Goal: Obtain resource: Obtain resource

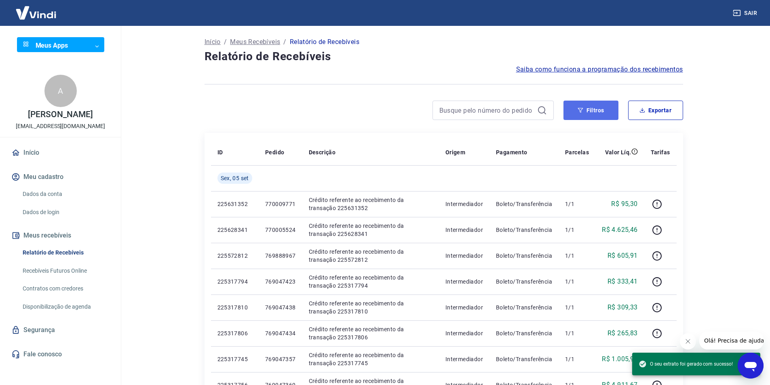
click at [591, 113] on button "Filtros" at bounding box center [590, 110] width 55 height 19
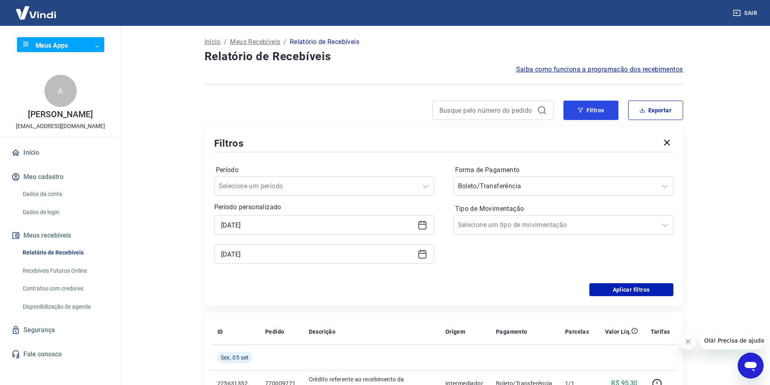
scroll to position [40, 0]
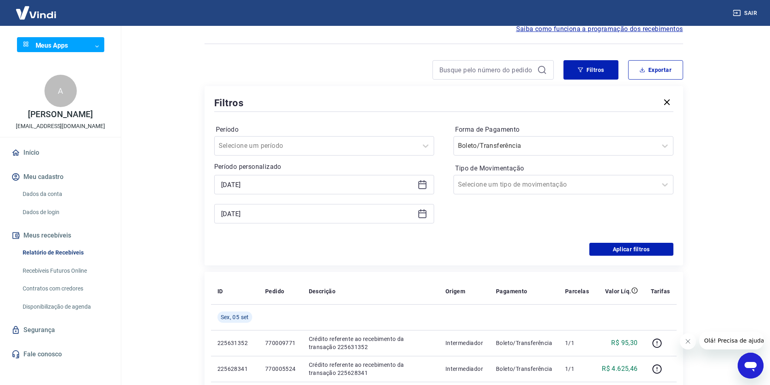
click at [424, 187] on icon at bounding box center [423, 185] width 10 height 10
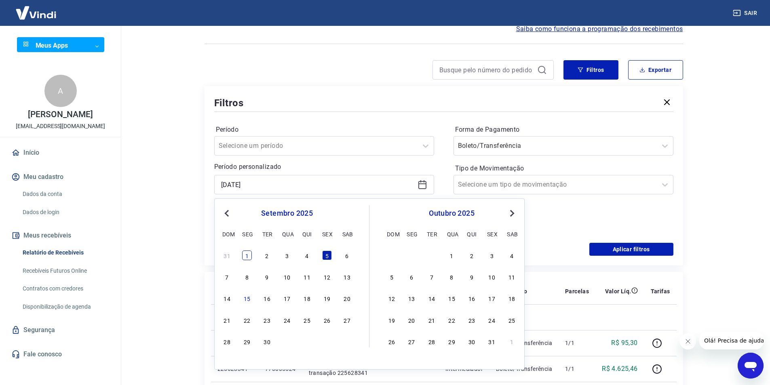
click at [251, 255] on div "1" at bounding box center [247, 256] width 10 height 10
type input "[DATE]"
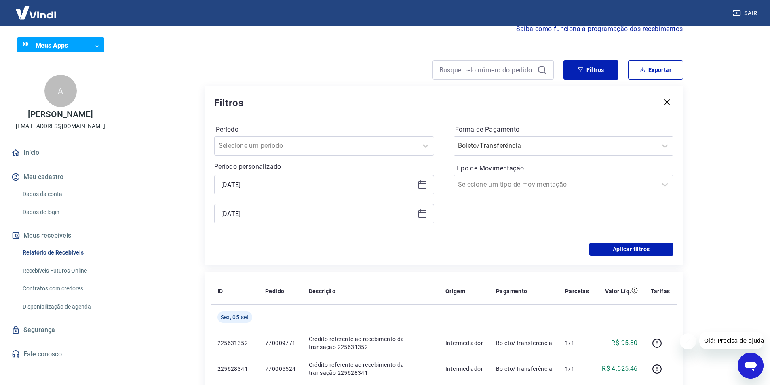
click at [424, 212] on icon at bounding box center [423, 214] width 10 height 10
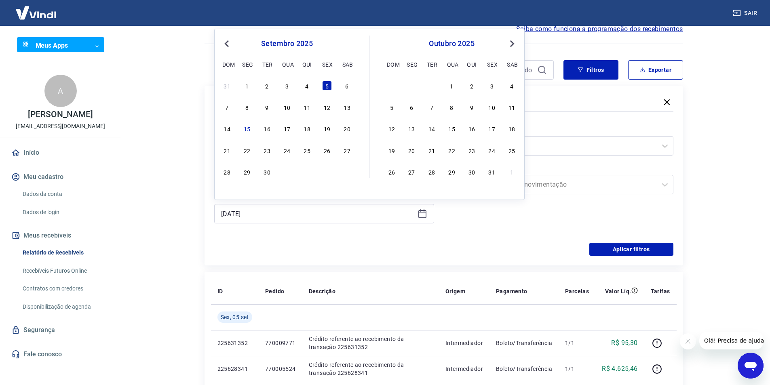
click at [245, 92] on div "31 1 2 3 4 5 6 7 8 9 10 11 12 13 14 15 16 17 18 19 20 21 22 23 24 25 26 27 28 2…" at bounding box center [287, 129] width 132 height 98
click at [246, 89] on div "1" at bounding box center [247, 86] width 10 height 10
type input "[DATE]"
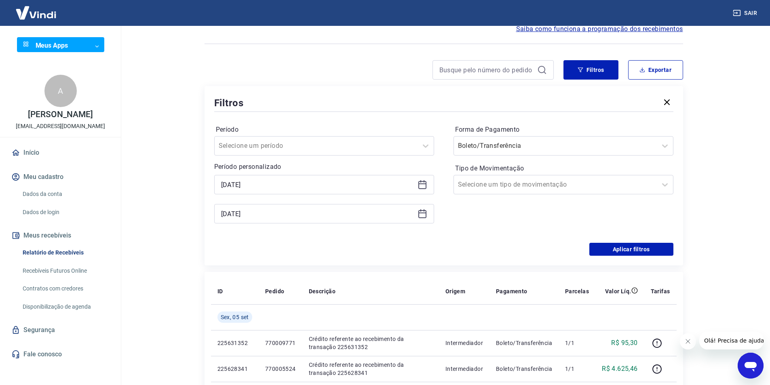
click at [418, 185] on icon at bounding box center [423, 185] width 10 height 10
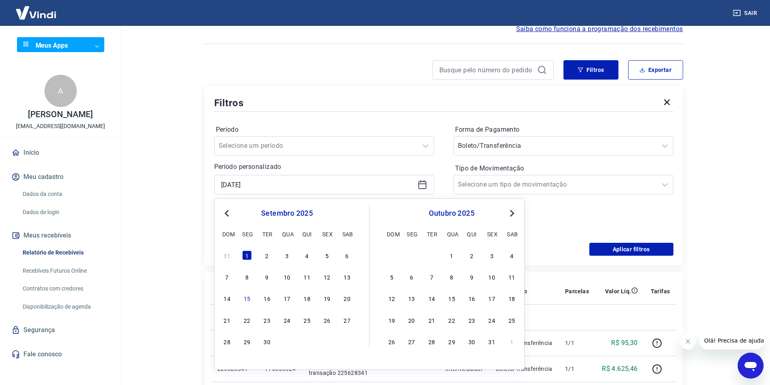
click at [228, 214] on span "Previous Month" at bounding box center [228, 213] width 0 height 9
click at [345, 340] on div "30" at bounding box center [347, 342] width 10 height 10
type input "[DATE]"
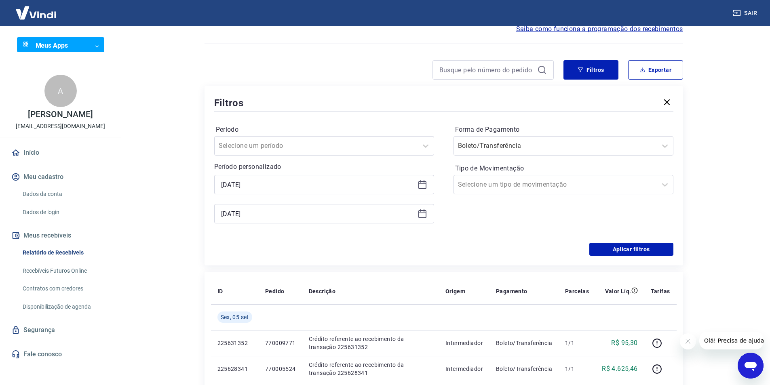
click at [423, 182] on icon at bounding box center [423, 185] width 10 height 10
click at [536, 214] on div "Forma de Pagamento Boleto/Transferência Tipo de Movimentação Selecione um tipo …" at bounding box center [564, 178] width 220 height 110
click at [589, 148] on div at bounding box center [555, 145] width 195 height 11
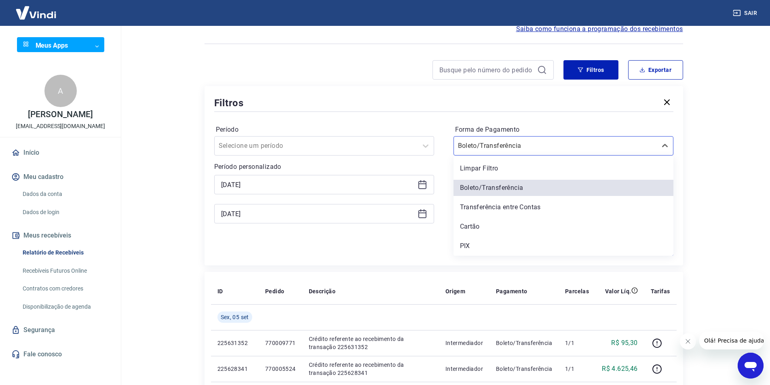
click at [759, 146] on main "Início / Meus Recebíveis / Relatório de Recebíveis Relatório de Recebíveis Saib…" at bounding box center [443, 164] width 653 height 359
click at [602, 150] on div at bounding box center [555, 145] width 195 height 11
click at [713, 137] on main "Início / Meus Recebíveis / Relatório de Recebíveis Relatório de Recebíveis Saib…" at bounding box center [443, 164] width 653 height 359
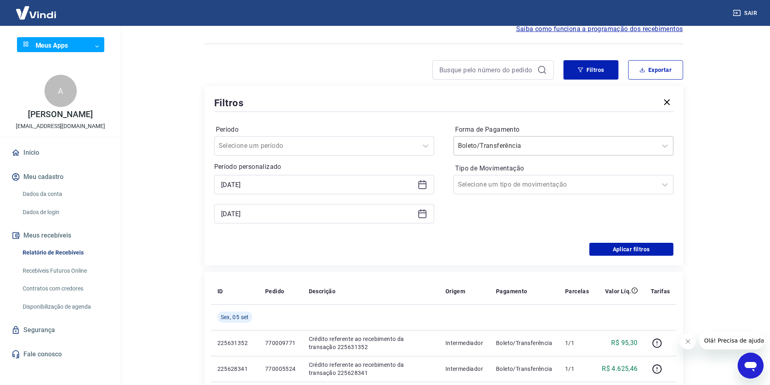
click at [646, 145] on div at bounding box center [555, 145] width 195 height 11
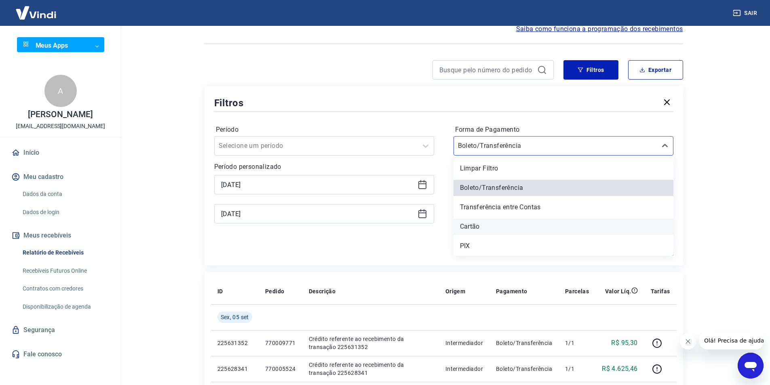
click at [505, 221] on div "Cartão" at bounding box center [564, 227] width 220 height 16
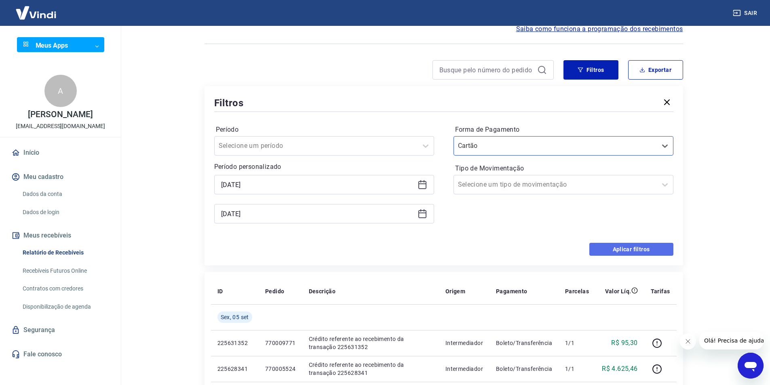
click at [633, 251] on button "Aplicar filtros" at bounding box center [631, 249] width 84 height 13
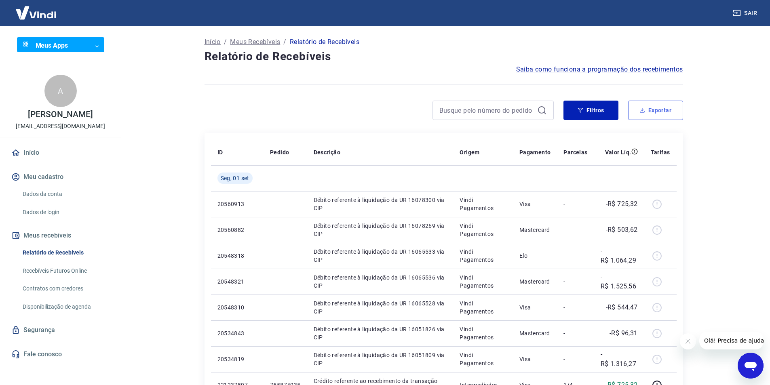
click at [658, 108] on button "Exportar" at bounding box center [655, 110] width 55 height 19
type input "[DATE]"
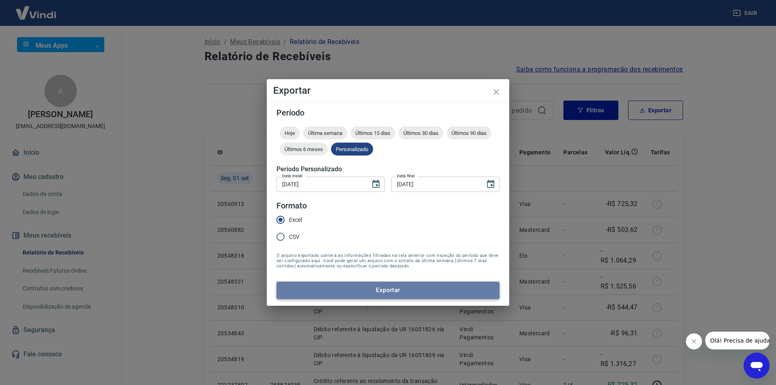
click at [345, 290] on button "Exportar" at bounding box center [387, 290] width 223 height 17
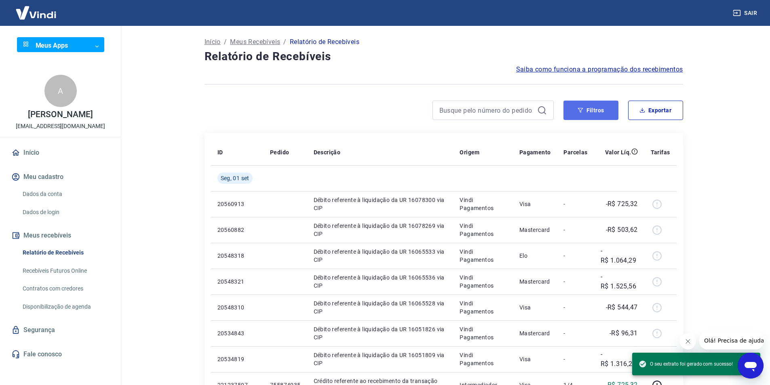
click at [587, 114] on button "Filtros" at bounding box center [590, 110] width 55 height 19
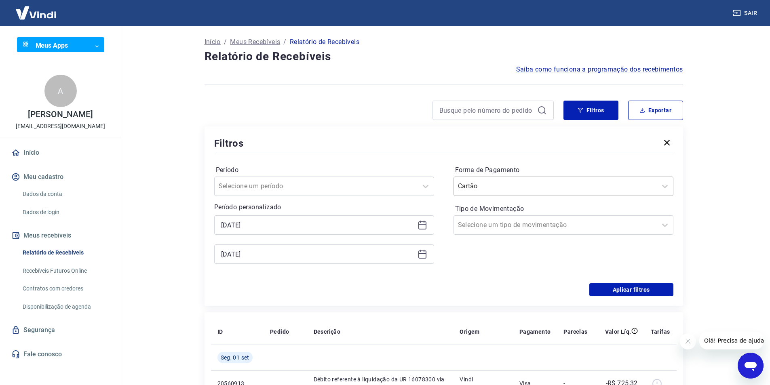
click at [498, 189] on input "Forma de Pagamento" at bounding box center [499, 186] width 82 height 10
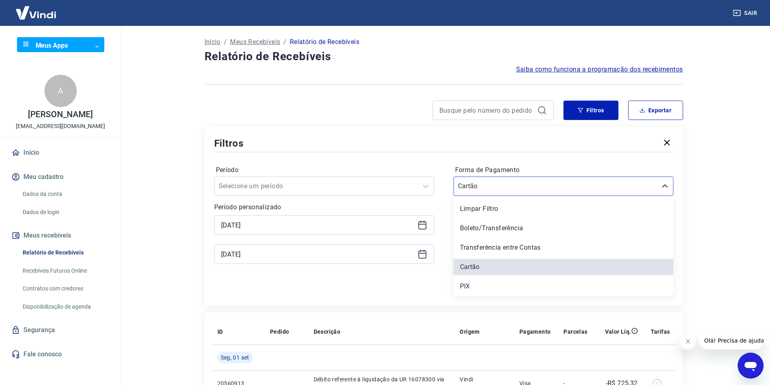
drag, startPoint x: 479, startPoint y: 228, endPoint x: 599, endPoint y: 268, distance: 126.5
click at [479, 228] on div "Boleto/Transferência" at bounding box center [564, 228] width 220 height 16
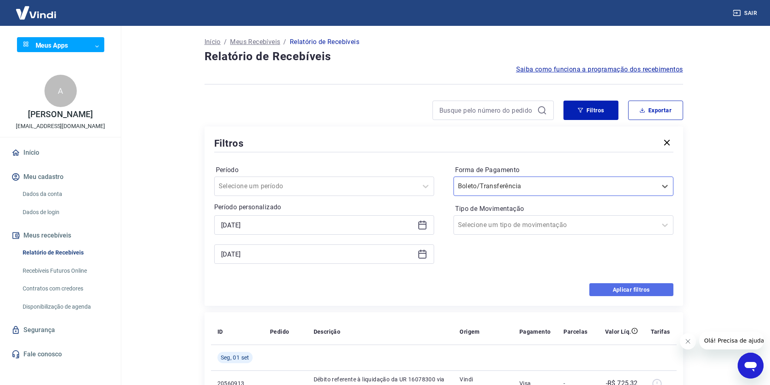
click at [613, 291] on button "Aplicar filtros" at bounding box center [631, 289] width 84 height 13
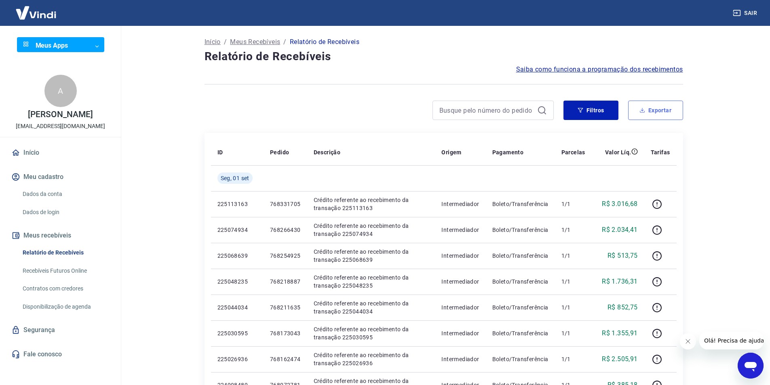
click at [638, 118] on button "Exportar" at bounding box center [655, 110] width 55 height 19
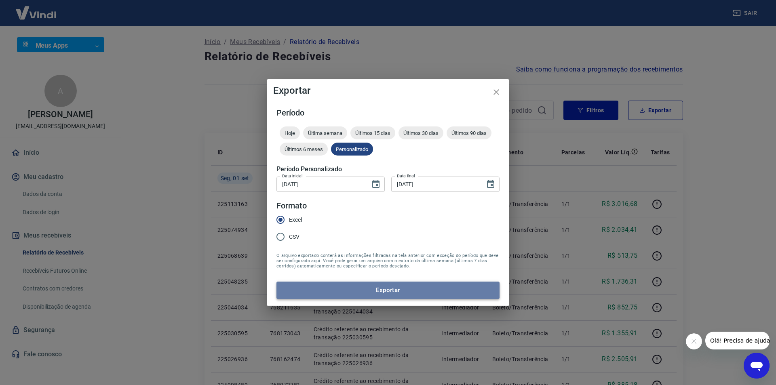
click at [393, 288] on button "Exportar" at bounding box center [387, 290] width 223 height 17
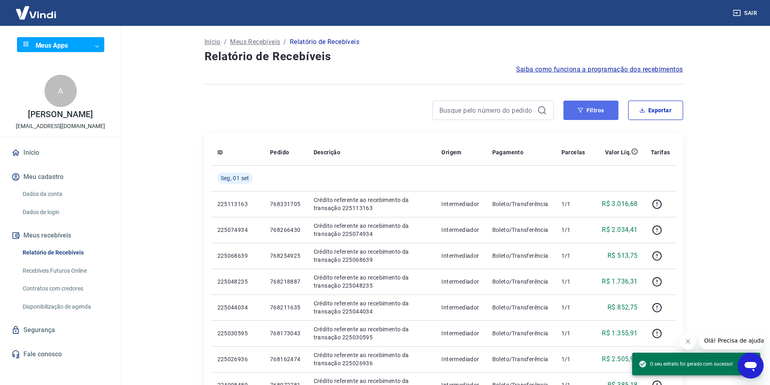
click at [593, 112] on button "Filtros" at bounding box center [590, 110] width 55 height 19
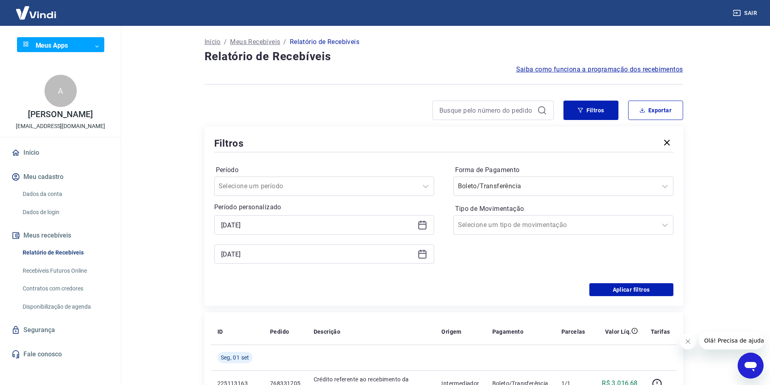
click at [729, 136] on main "Início / Meus Recebíveis / Relatório de Recebíveis Relatório de Recebíveis Saib…" at bounding box center [443, 205] width 653 height 359
click at [651, 289] on button "Aplicar filtros" at bounding box center [631, 289] width 84 height 13
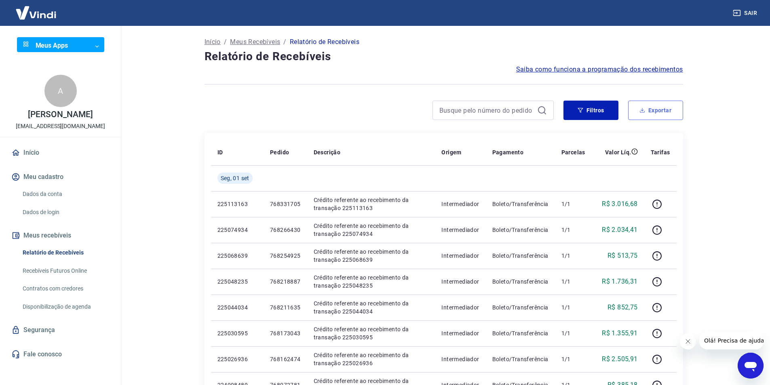
click at [655, 115] on button "Exportar" at bounding box center [655, 110] width 55 height 19
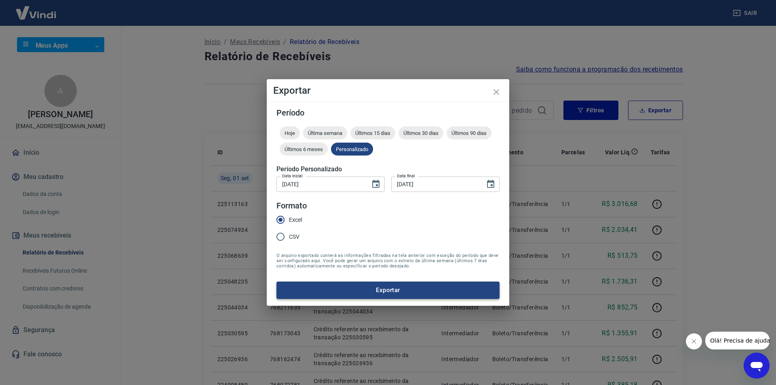
click at [314, 296] on button "Exportar" at bounding box center [387, 290] width 223 height 17
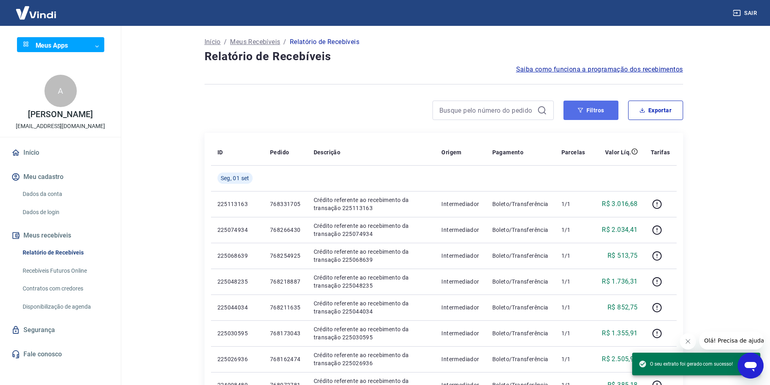
click at [588, 112] on button "Filtros" at bounding box center [590, 110] width 55 height 19
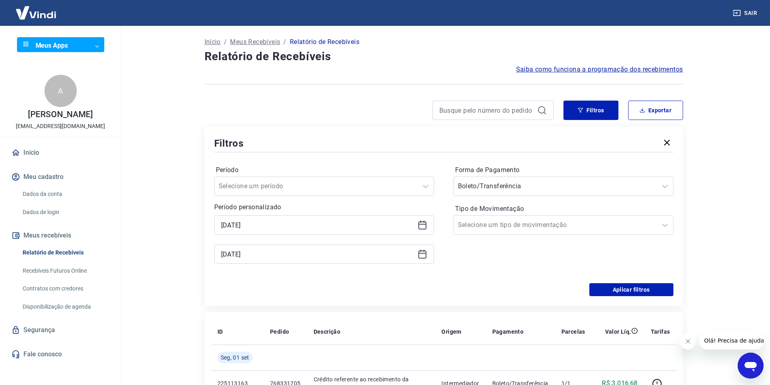
click at [420, 226] on icon at bounding box center [423, 225] width 10 height 10
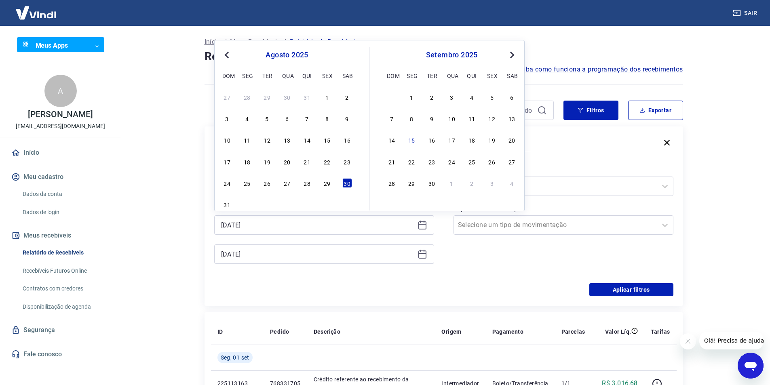
click at [511, 52] on span "Next Month" at bounding box center [511, 54] width 0 height 9
click at [350, 97] on div "6" at bounding box center [347, 97] width 10 height 10
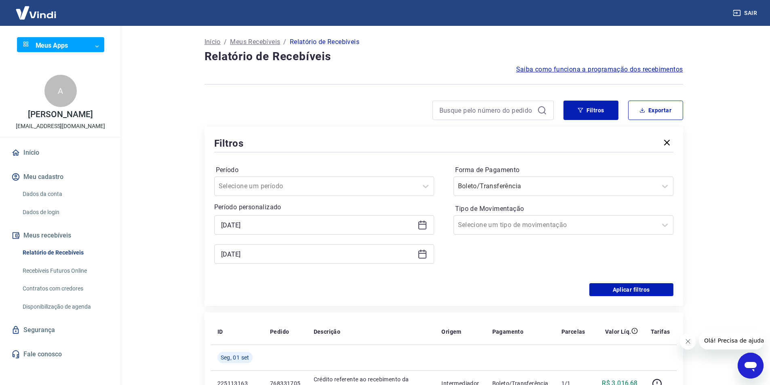
type input "[DATE]"
click at [422, 254] on icon at bounding box center [422, 253] width 8 height 1
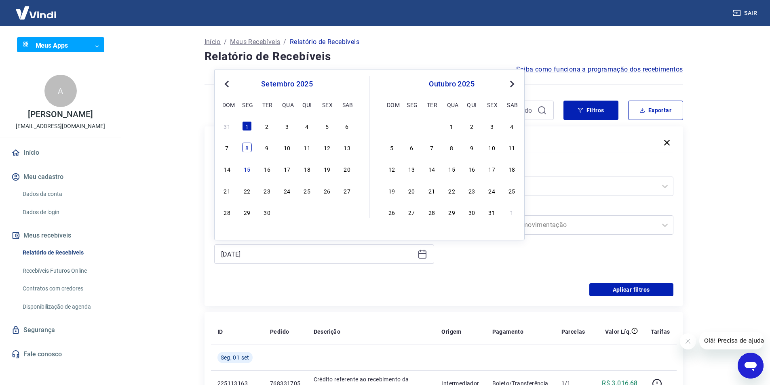
click at [247, 148] on div "8" at bounding box center [247, 148] width 10 height 10
type input "[DATE]"
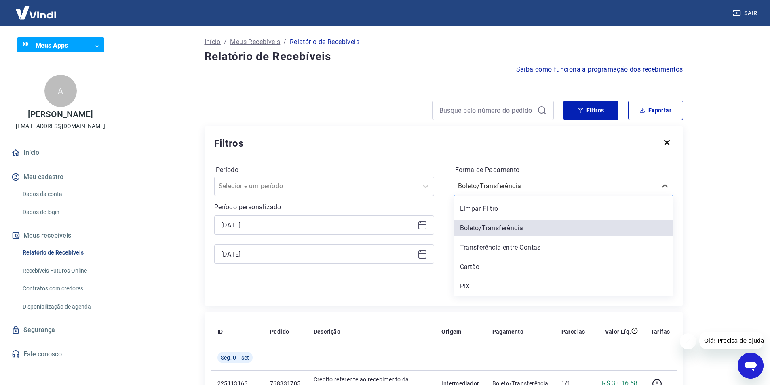
click at [511, 189] on input "Forma de Pagamento" at bounding box center [499, 186] width 82 height 10
click at [764, 203] on main "Início / Meus Recebíveis / Relatório de Recebíveis Relatório de Recebíveis Saib…" at bounding box center [443, 205] width 653 height 359
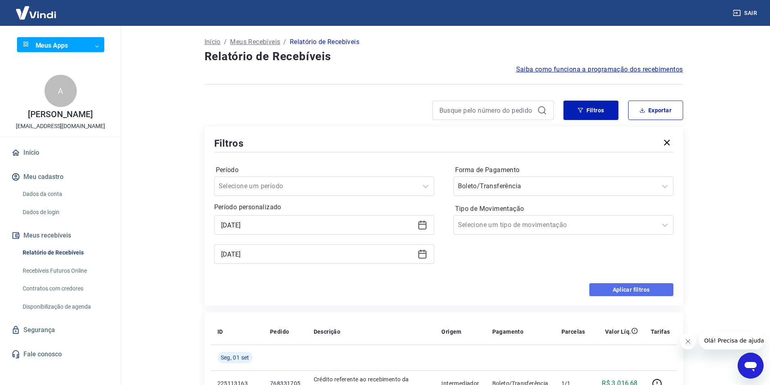
click at [627, 289] on button "Aplicar filtros" at bounding box center [631, 289] width 84 height 13
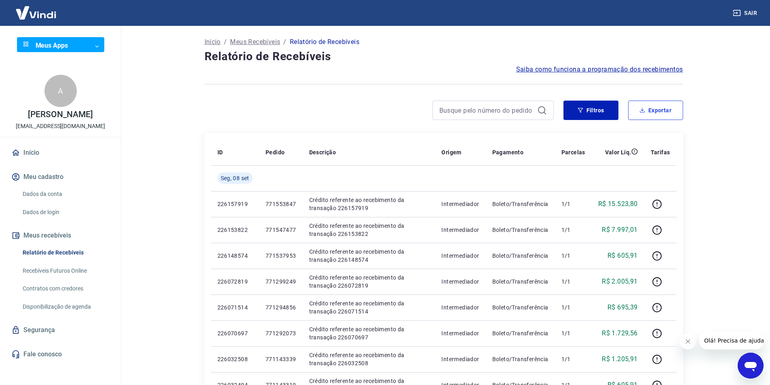
click at [638, 114] on button "Exportar" at bounding box center [655, 110] width 55 height 19
type input "[DATE]"
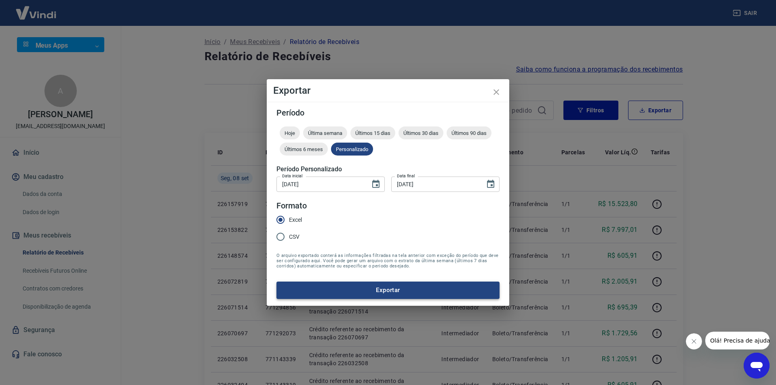
click at [329, 291] on button "Exportar" at bounding box center [387, 290] width 223 height 17
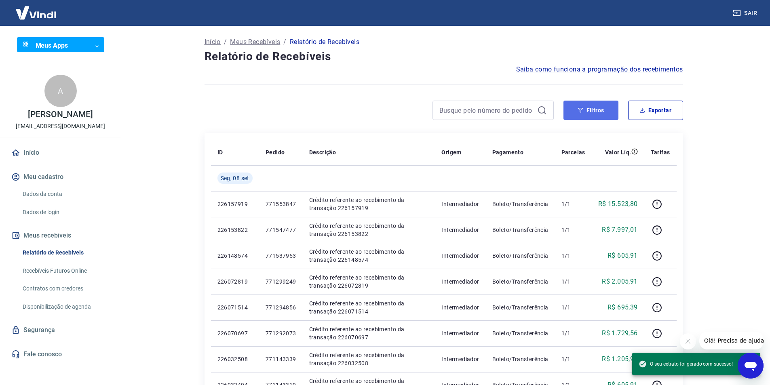
click at [612, 114] on button "Filtros" at bounding box center [590, 110] width 55 height 19
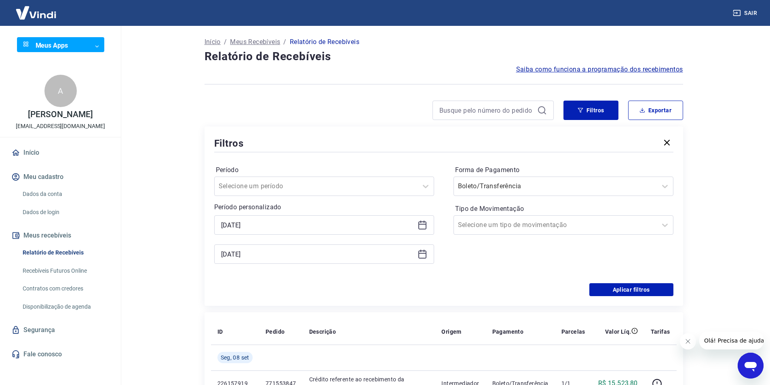
click at [421, 228] on icon at bounding box center [423, 225] width 10 height 10
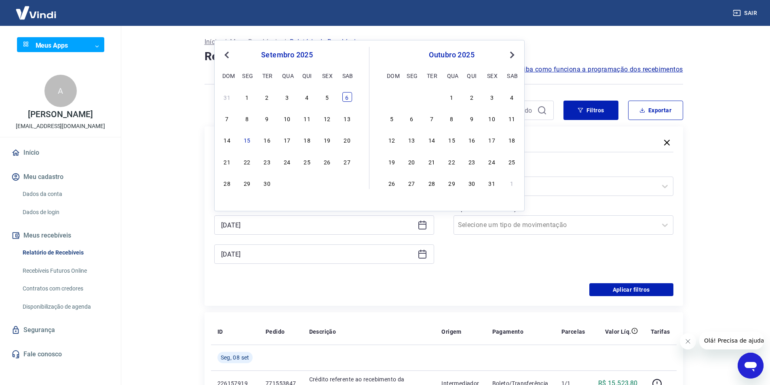
click at [347, 99] on div "6" at bounding box center [347, 97] width 10 height 10
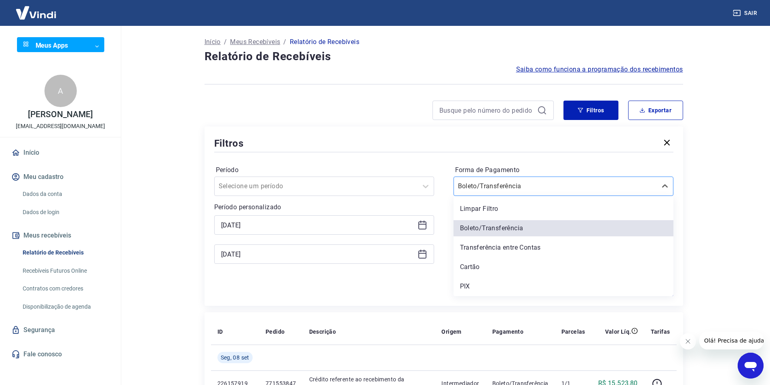
click at [492, 186] on input "Forma de Pagamento" at bounding box center [499, 186] width 82 height 10
click at [478, 267] on div "Cartão" at bounding box center [564, 267] width 220 height 16
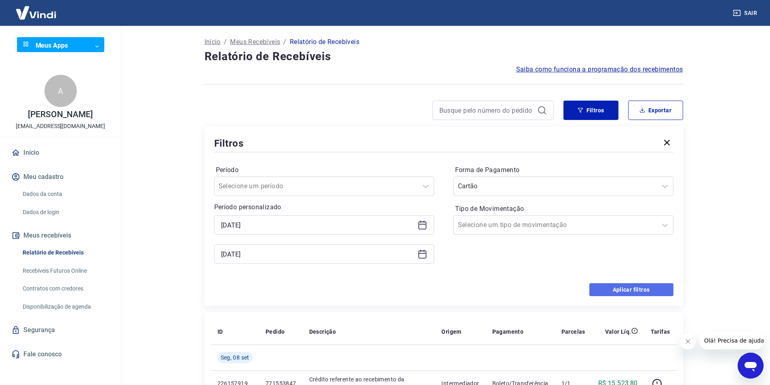
click at [621, 289] on button "Aplicar filtros" at bounding box center [631, 289] width 84 height 13
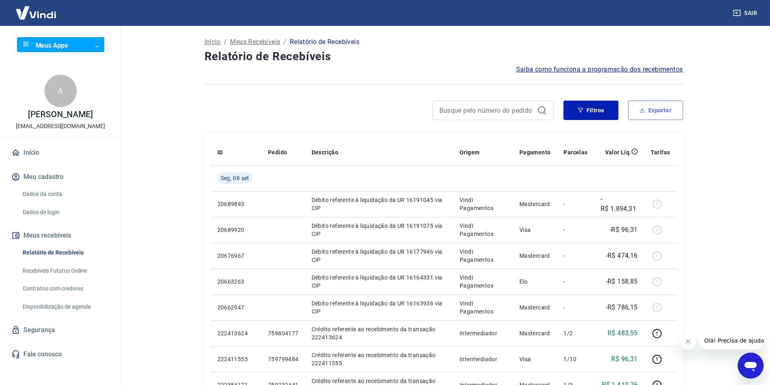
click at [648, 101] on button "Exportar" at bounding box center [655, 110] width 55 height 19
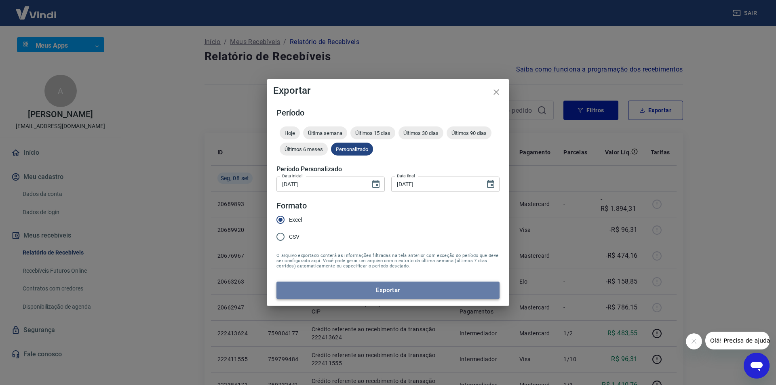
click at [342, 289] on button "Exportar" at bounding box center [387, 290] width 223 height 17
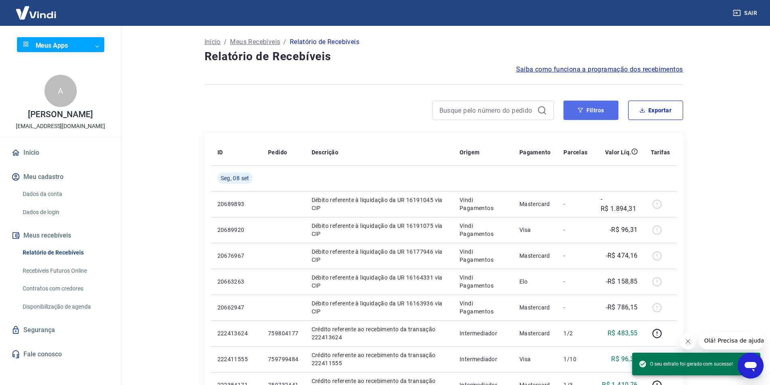
click at [579, 108] on icon "button" at bounding box center [581, 111] width 6 height 6
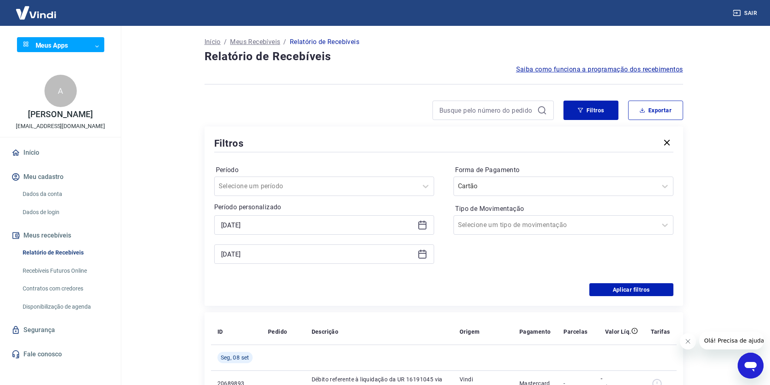
click at [421, 224] on icon at bounding box center [422, 224] width 8 height 1
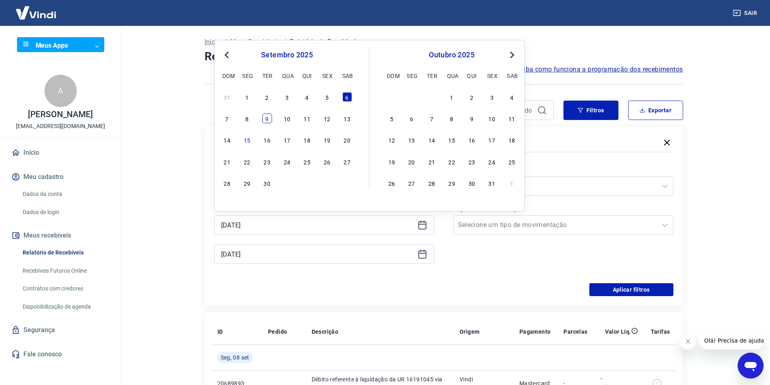
click at [266, 119] on div "9" at bounding box center [267, 119] width 10 height 10
type input "[DATE]"
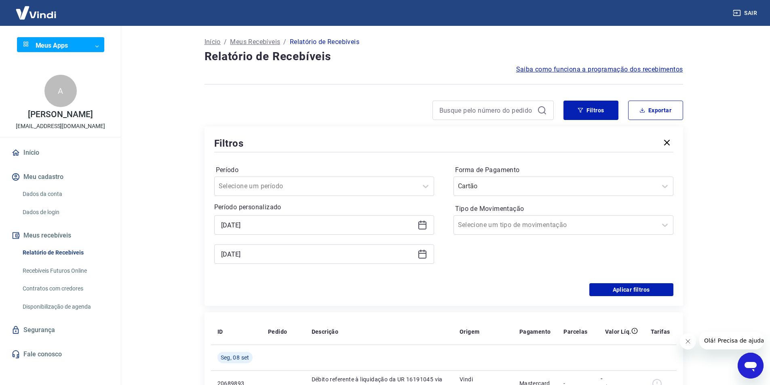
click at [421, 253] on icon at bounding box center [423, 254] width 10 height 10
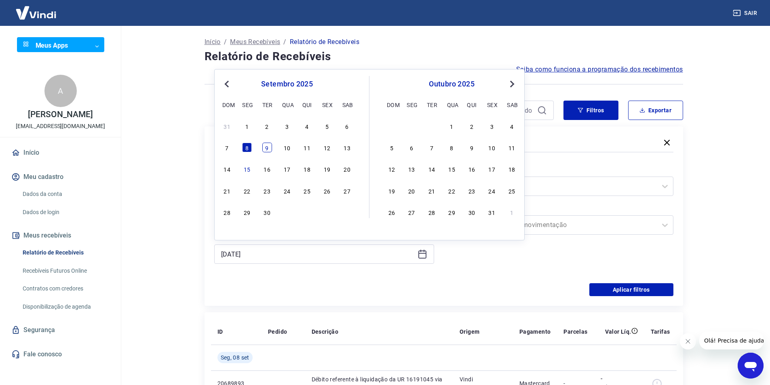
click at [268, 145] on div "9" at bounding box center [267, 148] width 10 height 10
type input "[DATE]"
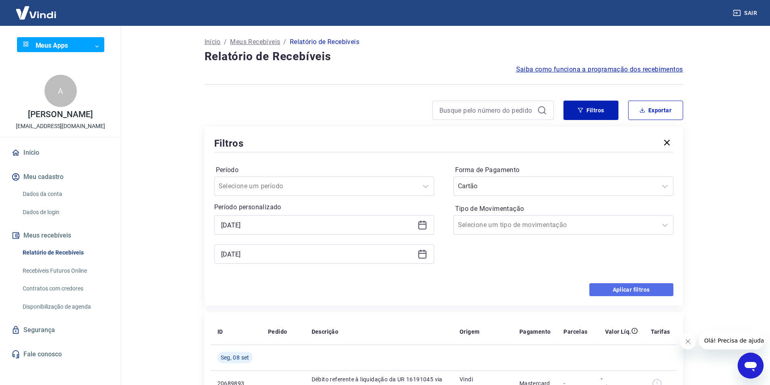
click at [629, 294] on button "Aplicar filtros" at bounding box center [631, 289] width 84 height 13
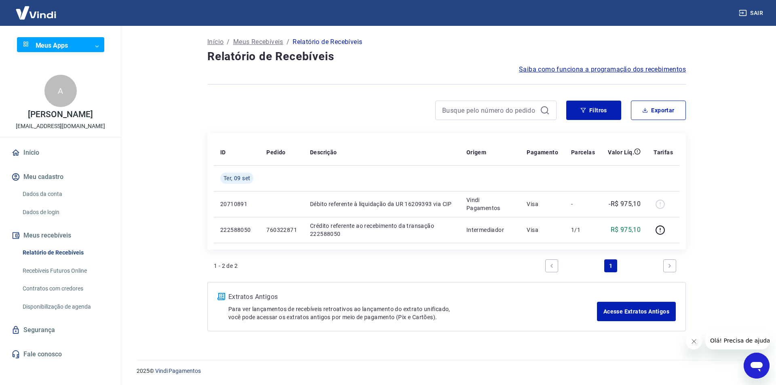
click at [654, 97] on div "Início / Meus Recebíveis / Relatório de Recebíveis Relatório de Recebíveis Saib…" at bounding box center [447, 188] width 498 height 325
click at [654, 108] on button "Exportar" at bounding box center [658, 110] width 55 height 19
type input "[DATE]"
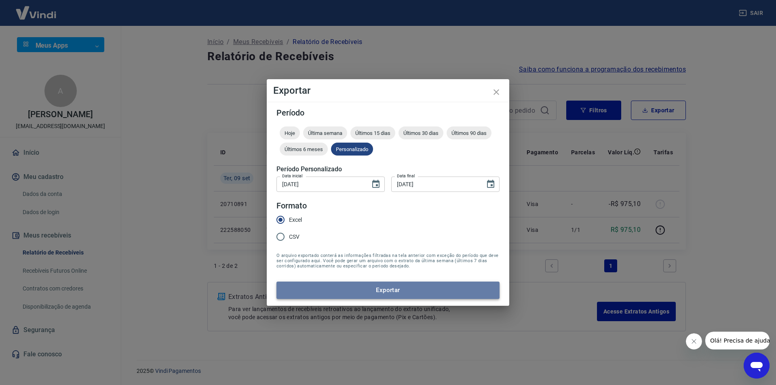
click at [343, 296] on button "Exportar" at bounding box center [387, 290] width 223 height 17
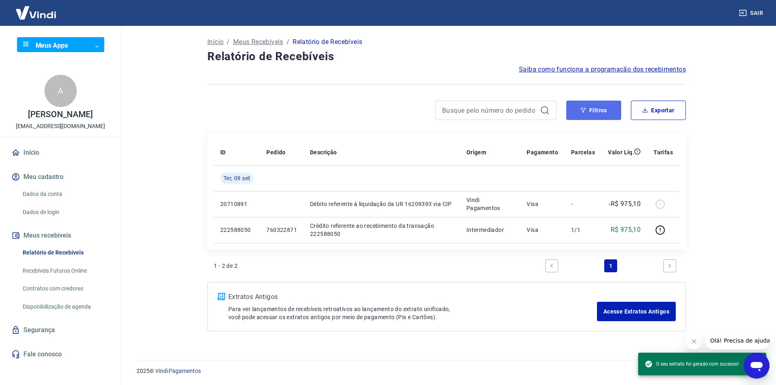
click at [601, 118] on button "Filtros" at bounding box center [593, 110] width 55 height 19
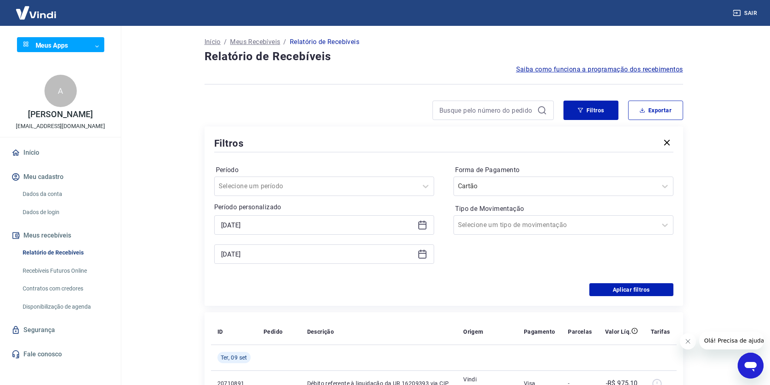
click at [420, 225] on icon at bounding box center [423, 225] width 10 height 10
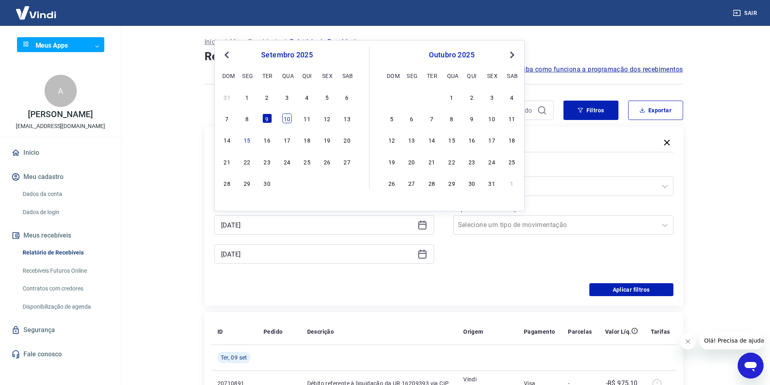
click at [292, 122] on div "7 8 9 10 11 12 13" at bounding box center [287, 119] width 132 height 12
click at [290, 120] on div "10" at bounding box center [287, 119] width 10 height 10
type input "[DATE]"
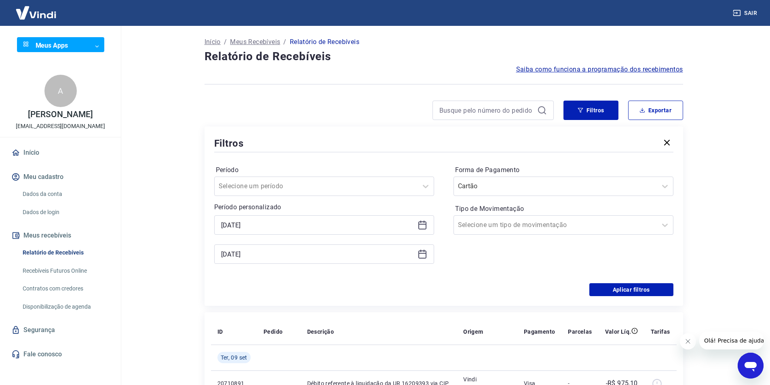
click at [426, 252] on icon at bounding box center [422, 255] width 8 height 8
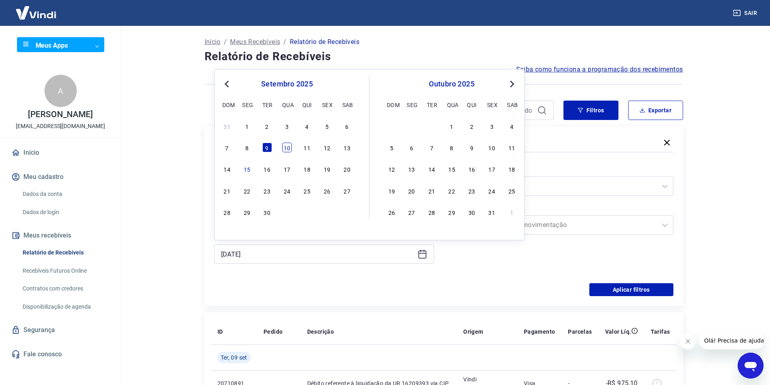
click at [288, 146] on div "10" at bounding box center [287, 148] width 10 height 10
type input "[DATE]"
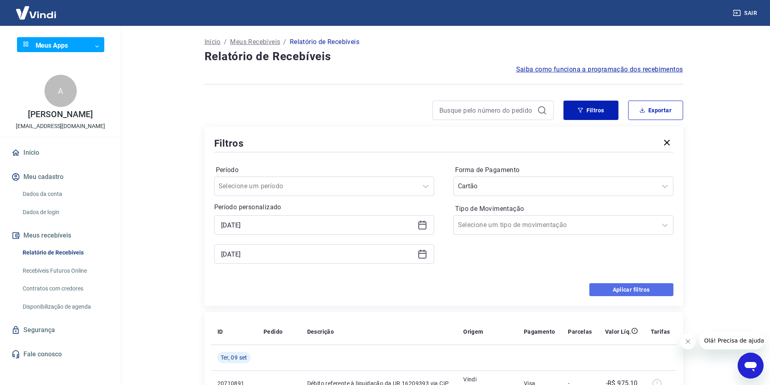
click at [608, 284] on button "Aplicar filtros" at bounding box center [631, 289] width 84 height 13
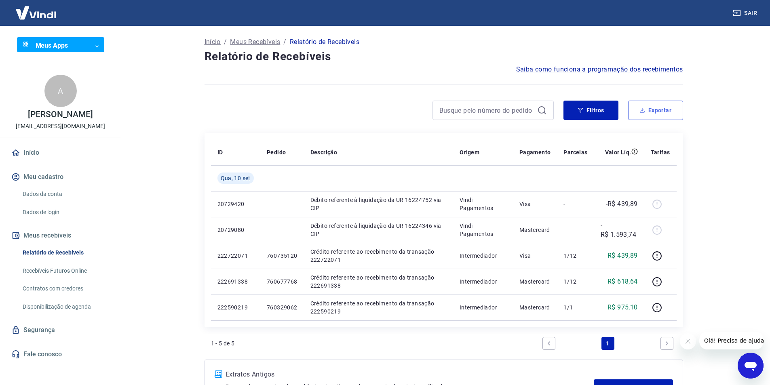
click at [636, 110] on button "Exportar" at bounding box center [655, 110] width 55 height 19
type input "[DATE]"
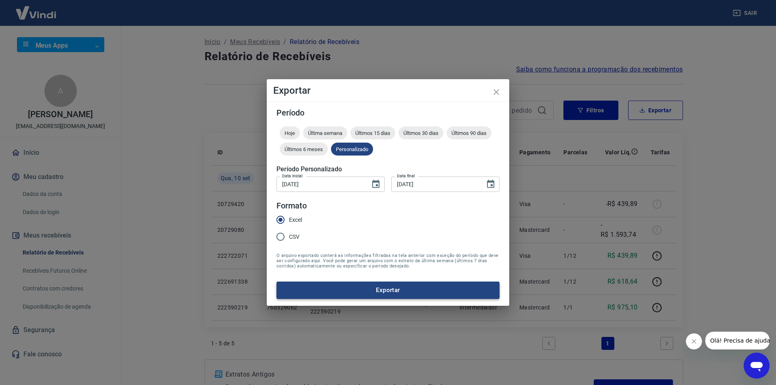
click at [339, 296] on button "Exportar" at bounding box center [387, 290] width 223 height 17
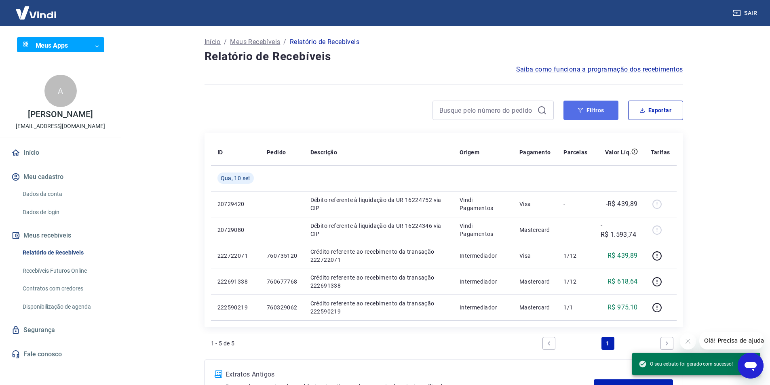
click at [575, 112] on button "Filtros" at bounding box center [590, 110] width 55 height 19
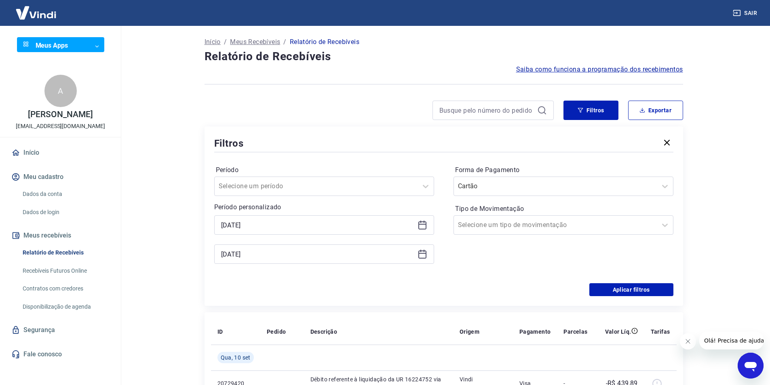
click at [422, 232] on div "[DATE]" at bounding box center [324, 224] width 220 height 19
click at [422, 228] on icon at bounding box center [423, 225] width 10 height 10
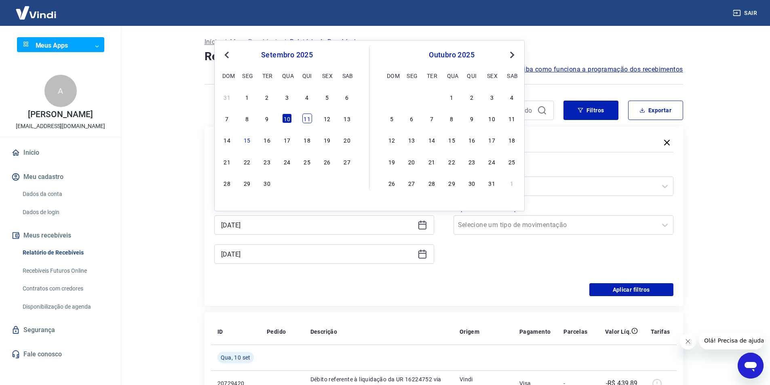
click at [306, 117] on div "11" at bounding box center [307, 119] width 10 height 10
type input "[DATE]"
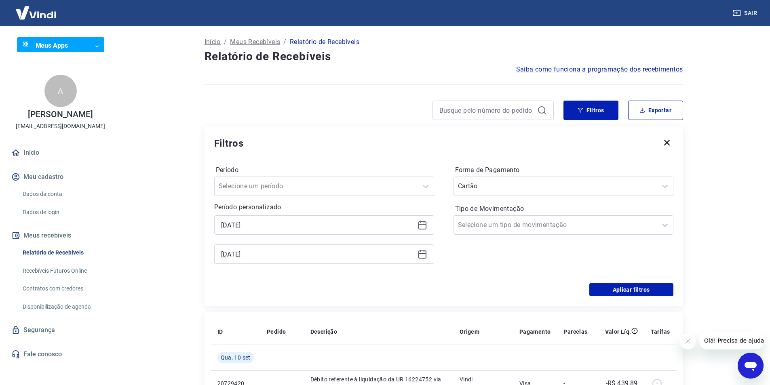
click at [423, 251] on icon at bounding box center [422, 255] width 8 height 8
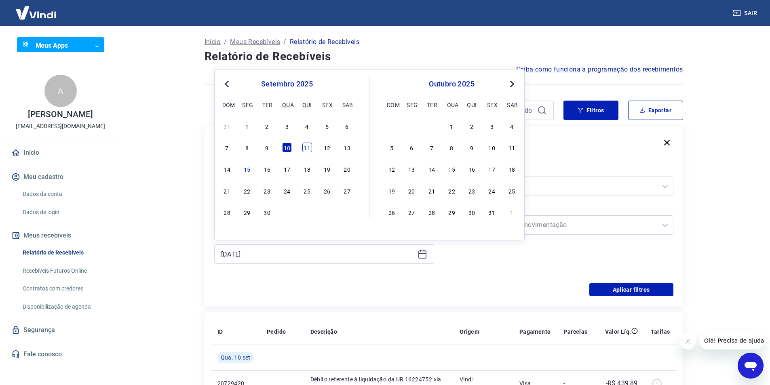
click at [308, 149] on div "11" at bounding box center [307, 148] width 10 height 10
type input "[DATE]"
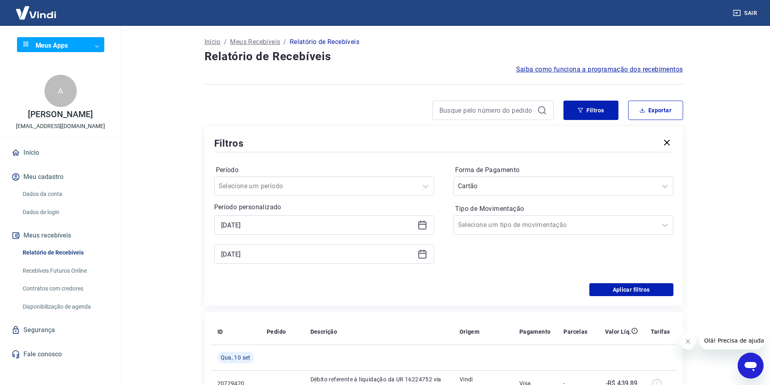
click at [452, 266] on div "Período Selecione um período Período personalizado Selected date: [DATE] [DATE]…" at bounding box center [443, 218] width 459 height 129
click at [603, 291] on button "Aplicar filtros" at bounding box center [631, 289] width 84 height 13
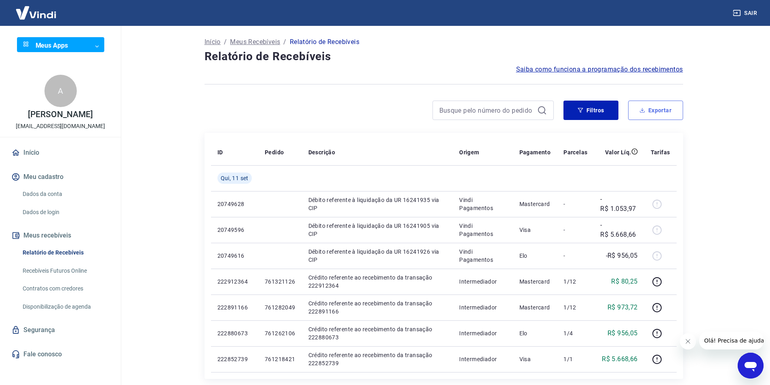
click at [646, 107] on button "Exportar" at bounding box center [655, 110] width 55 height 19
type input "[DATE]"
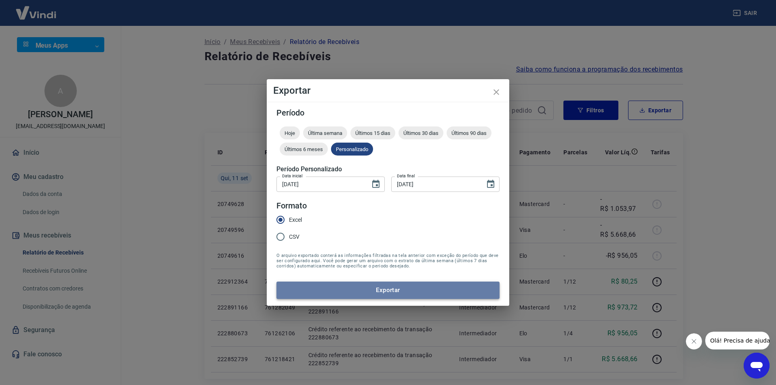
click at [334, 284] on button "Exportar" at bounding box center [387, 290] width 223 height 17
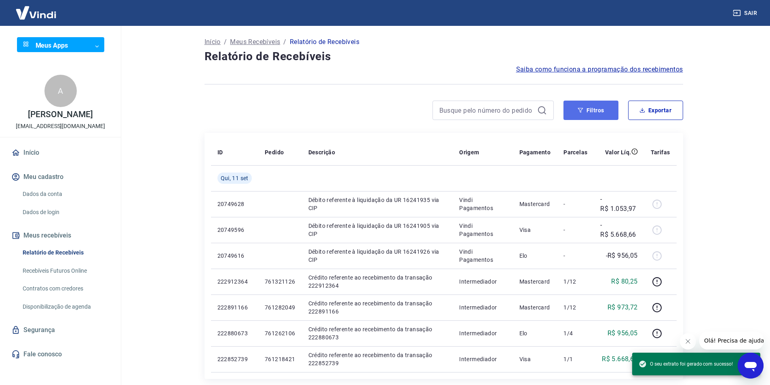
click at [595, 111] on button "Filtros" at bounding box center [590, 110] width 55 height 19
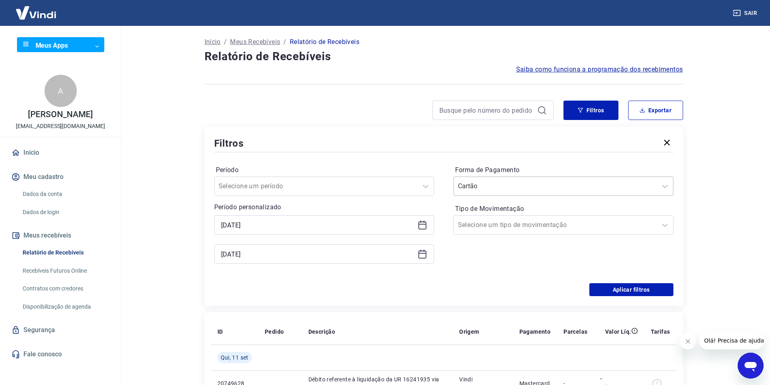
click at [497, 182] on input "Forma de Pagamento" at bounding box center [499, 186] width 82 height 10
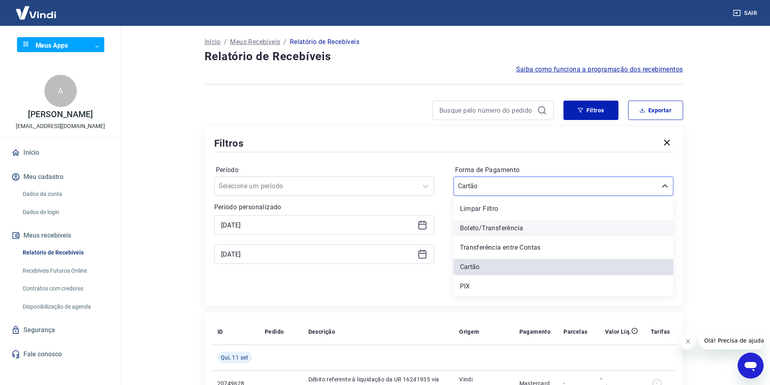
click at [476, 227] on div "Boleto/Transferência" at bounding box center [564, 228] width 220 height 16
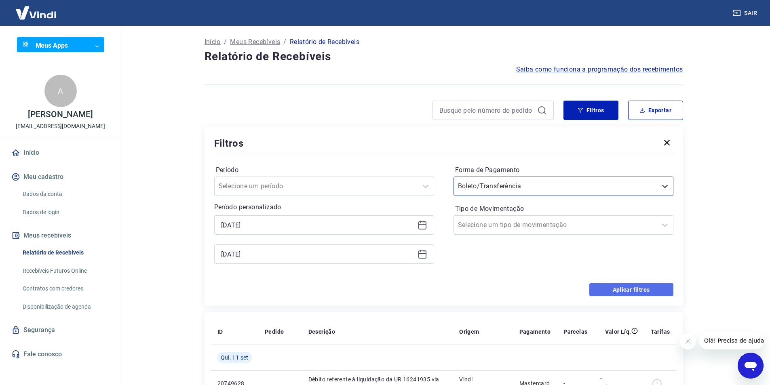
click at [609, 286] on button "Aplicar filtros" at bounding box center [631, 289] width 84 height 13
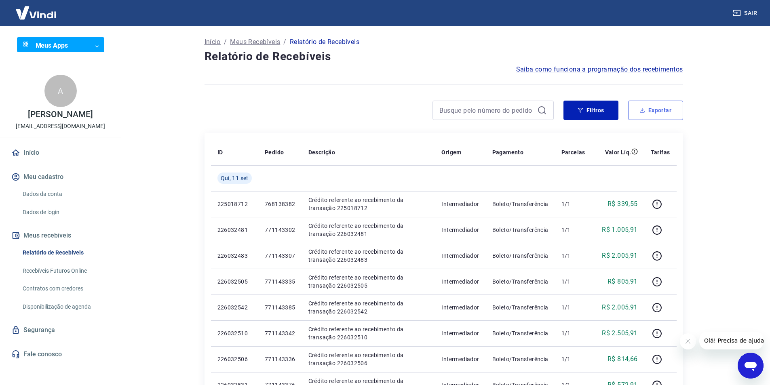
click at [652, 116] on button "Exportar" at bounding box center [655, 110] width 55 height 19
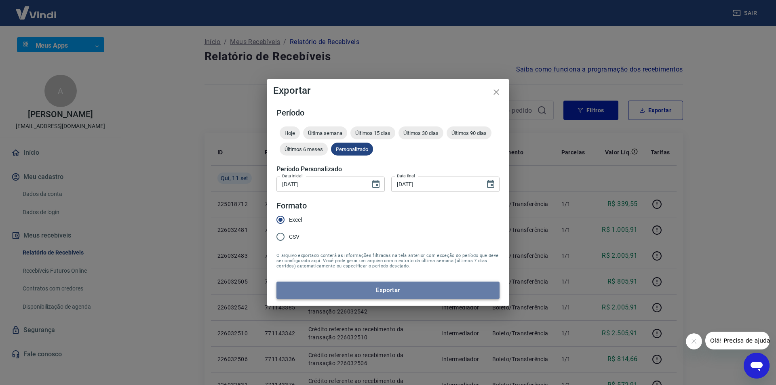
click at [382, 285] on button "Exportar" at bounding box center [387, 290] width 223 height 17
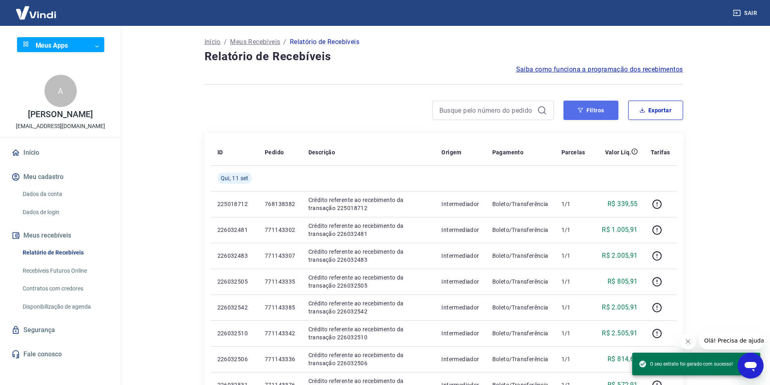
click at [597, 105] on button "Filtros" at bounding box center [590, 110] width 55 height 19
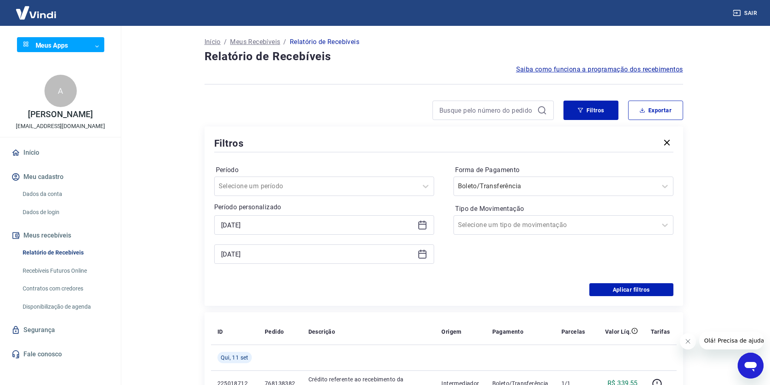
click at [423, 227] on icon at bounding box center [423, 225] width 10 height 10
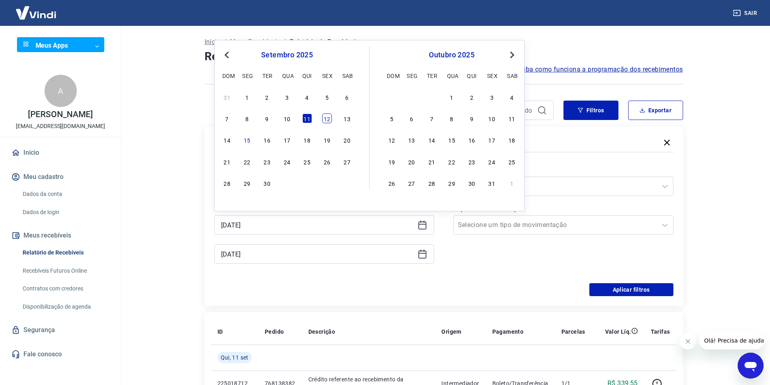
click at [325, 117] on div "12" at bounding box center [327, 119] width 10 height 10
type input "[DATE]"
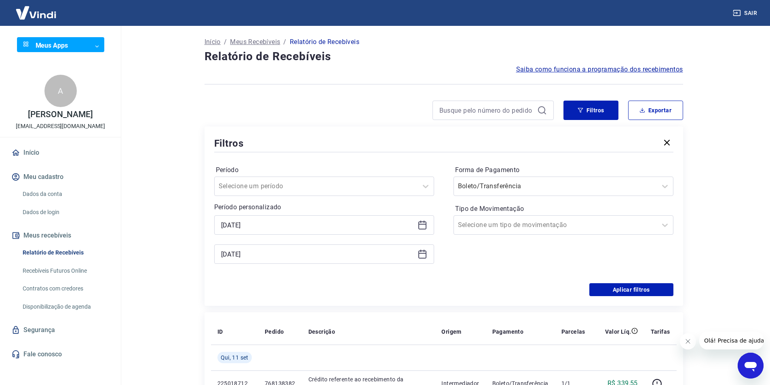
click at [419, 253] on icon at bounding box center [423, 254] width 10 height 10
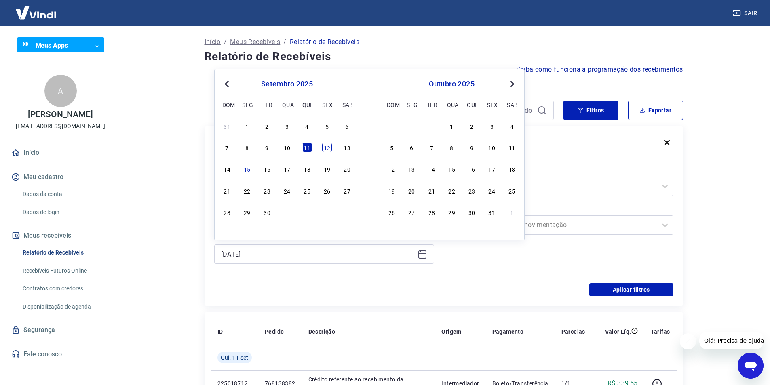
click at [329, 146] on div "12" at bounding box center [327, 148] width 10 height 10
type input "[DATE]"
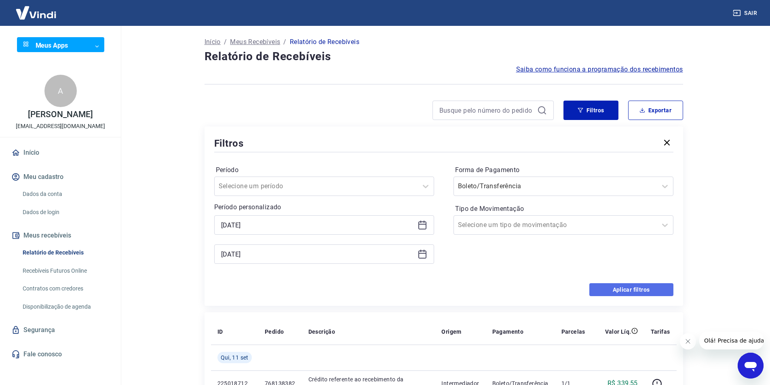
click at [602, 286] on button "Aplicar filtros" at bounding box center [631, 289] width 84 height 13
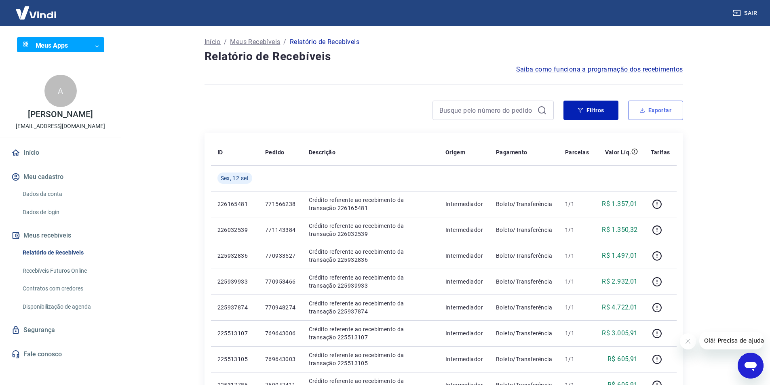
click at [639, 112] on button "Exportar" at bounding box center [655, 110] width 55 height 19
type input "[DATE]"
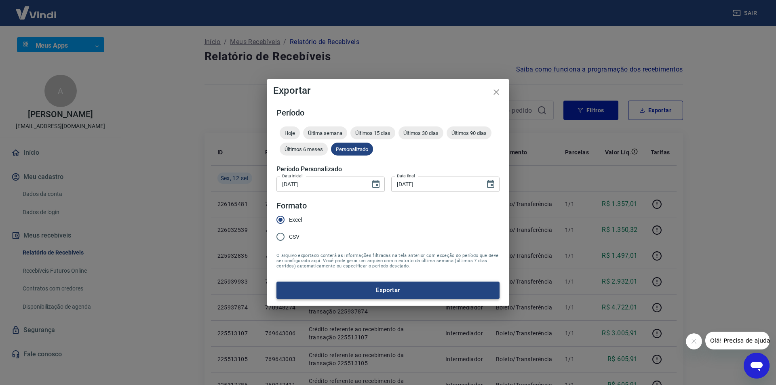
click at [379, 297] on button "Exportar" at bounding box center [387, 290] width 223 height 17
